Goal: Find specific page/section: Find specific page/section

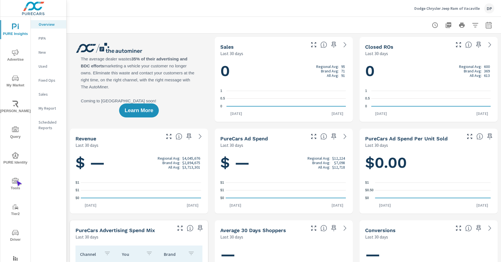
click at [16, 180] on icon "nav menu" at bounding box center [15, 181] width 7 height 6
